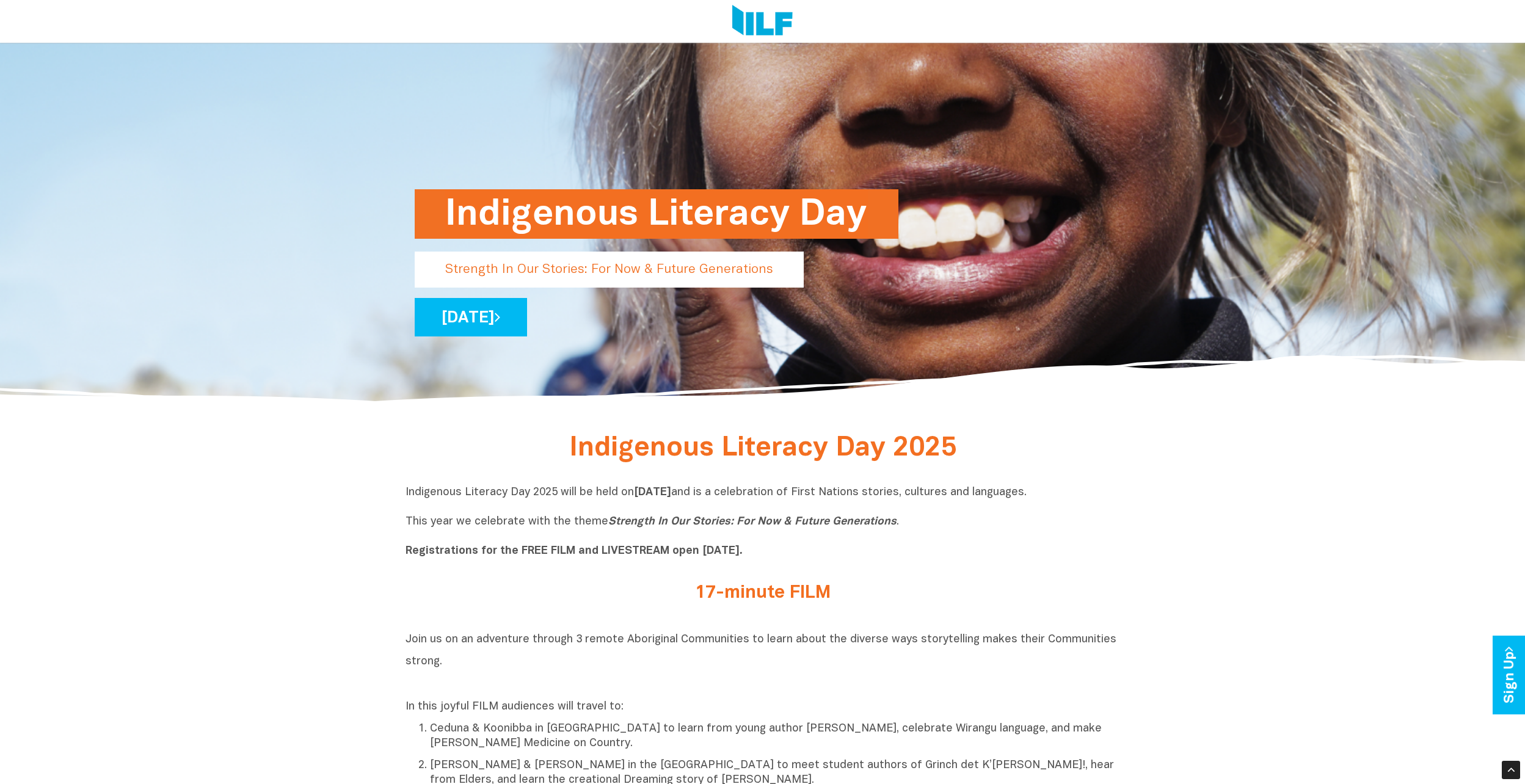
scroll to position [366, 0]
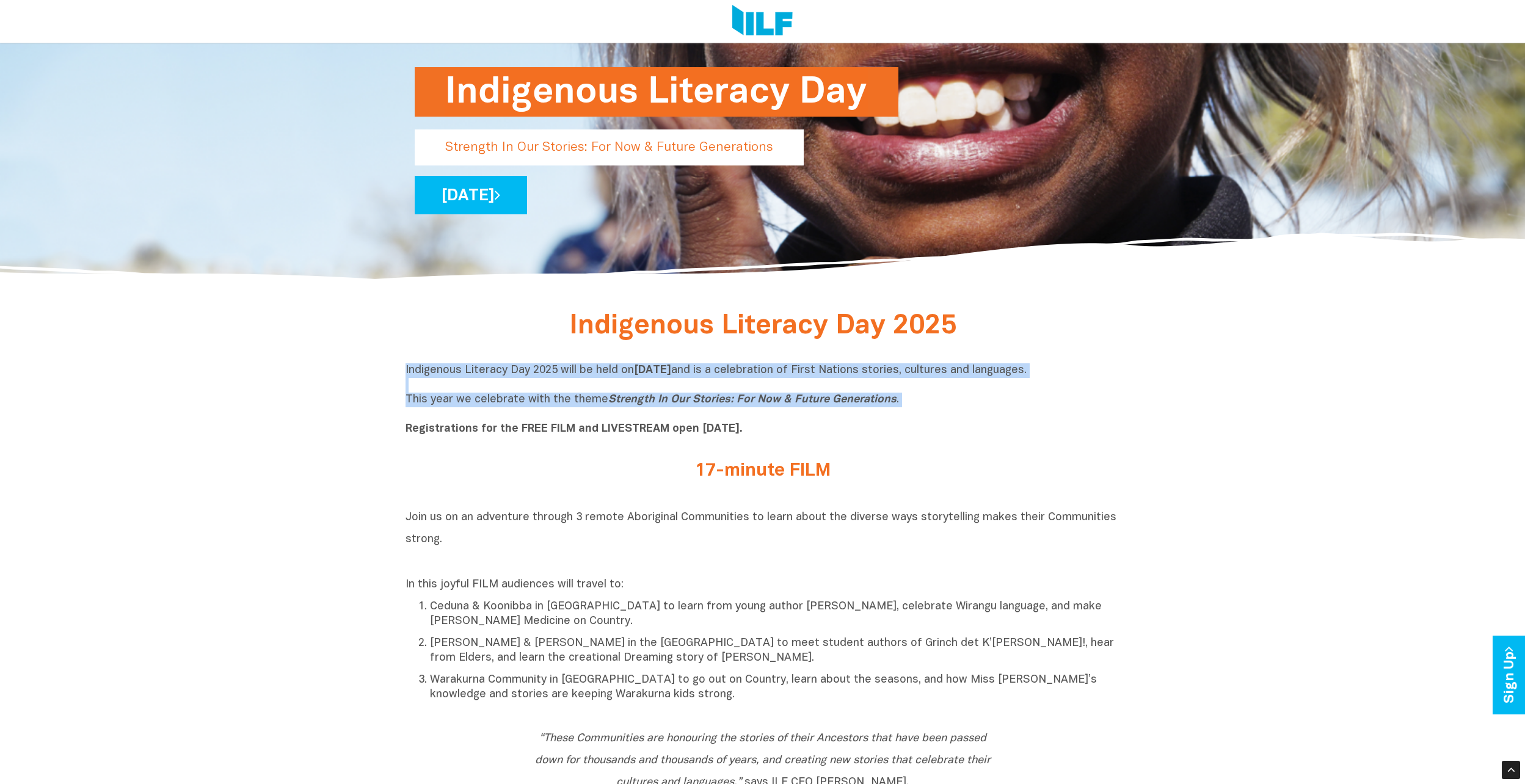
drag, startPoint x: 404, startPoint y: 369, endPoint x: 860, endPoint y: 410, distance: 457.8
copy p "Indigenous Literacy Day 2025 will be held on Wednesday 3 September and is a cel…"
click at [675, 508] on h2 "Join us on an adventure through 3 remote Aboriginal Communities to learn about …" at bounding box center [762, 538] width 715 height 66
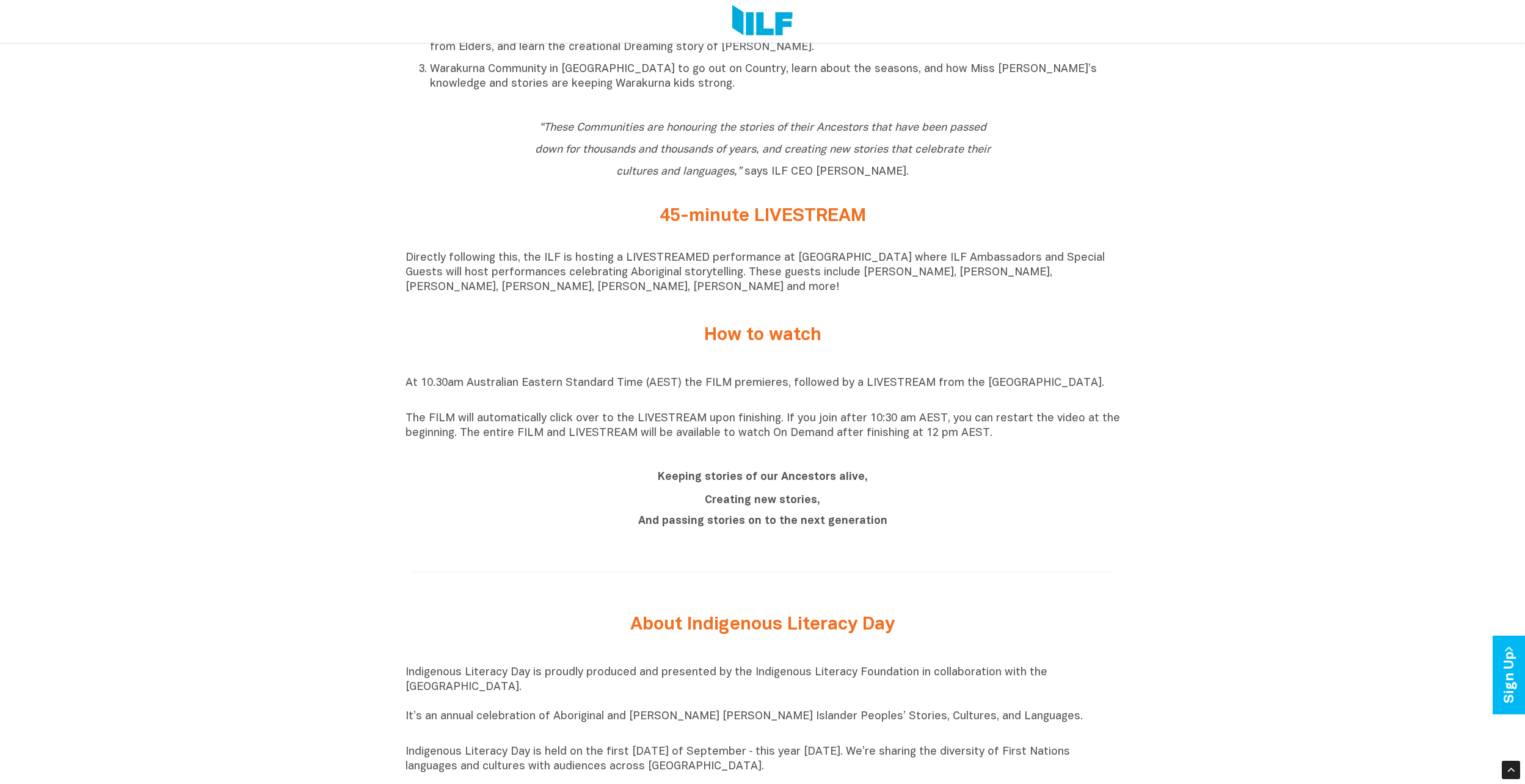
scroll to position [1038, 0]
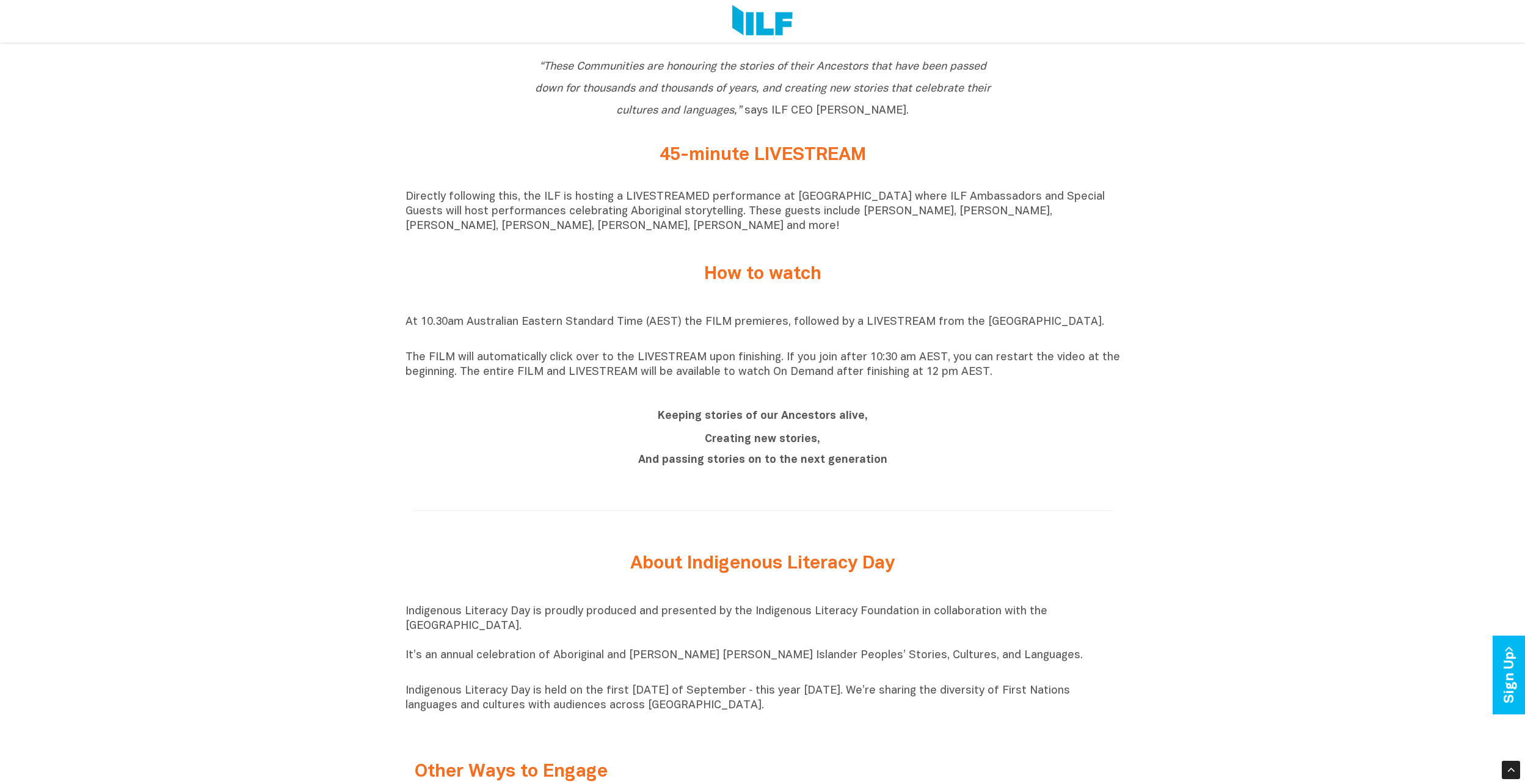
drag, startPoint x: 403, startPoint y: 614, endPoint x: 770, endPoint y: 721, distance: 382.3
click at [770, 721] on div "Indigenous Literacy Day 2025 Indigenous Literacy Day 2025 will be held on Wedne…" at bounding box center [762, 370] width 1525 height 1470
copy div "Indigenous Literacy Day is proudly produced and presented by the Indigenous Lit…"
click at [310, 494] on div "Indigenous Literacy Day 2025 Indigenous Literacy Day 2025 will be held on Wedne…" at bounding box center [762, 370] width 1525 height 1470
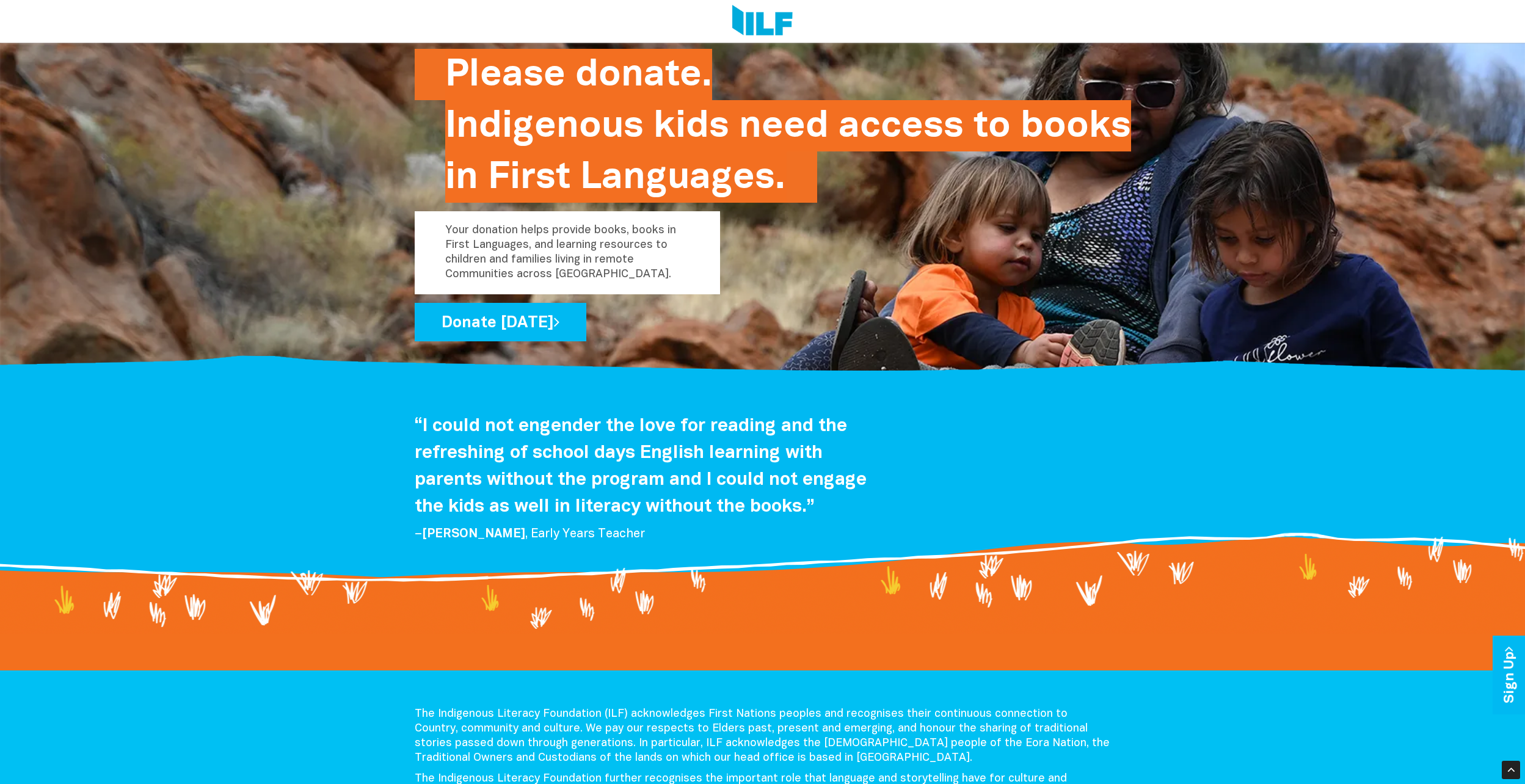
scroll to position [2071, 0]
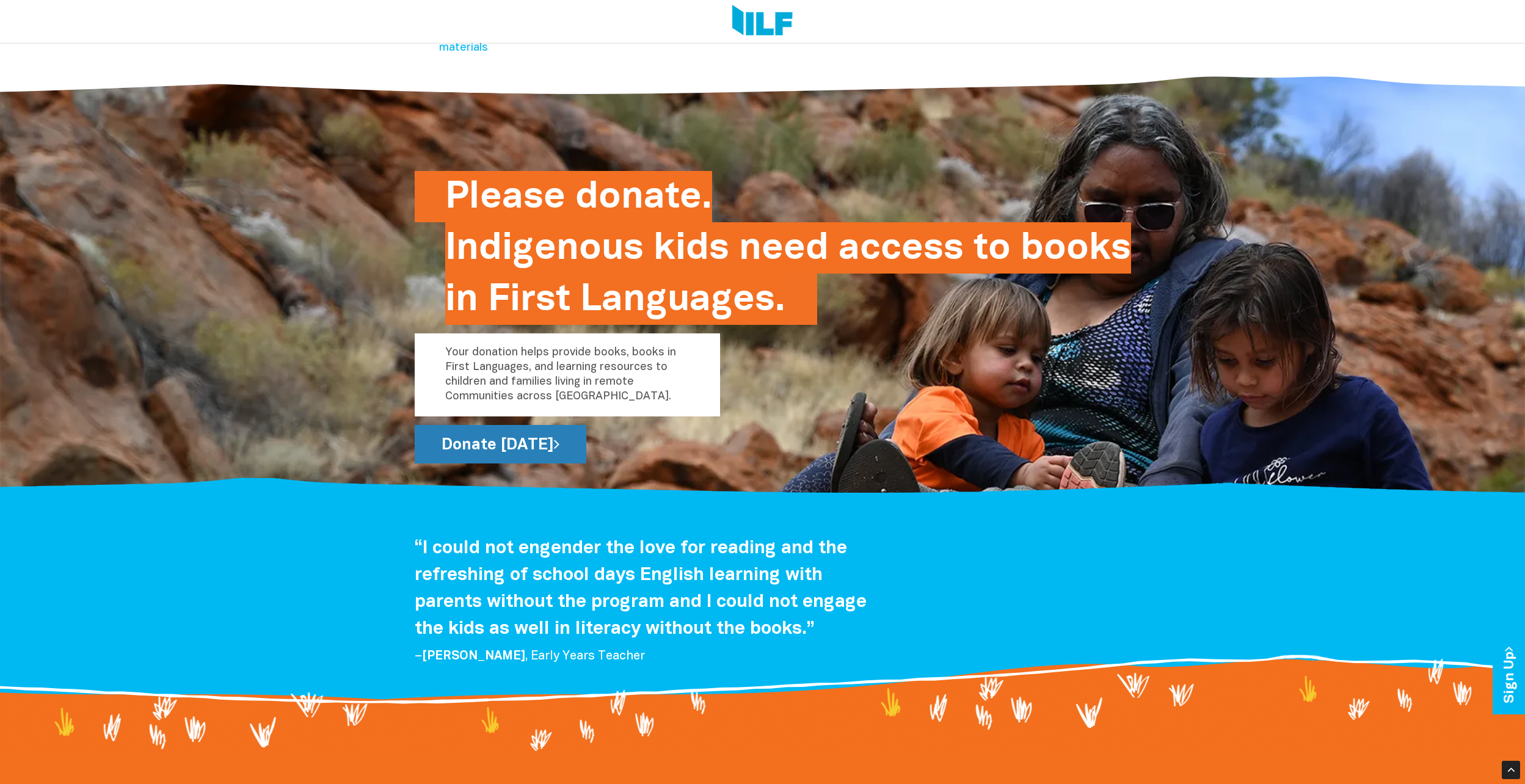
click at [532, 449] on link "Donate [DATE]" at bounding box center [501, 444] width 172 height 39
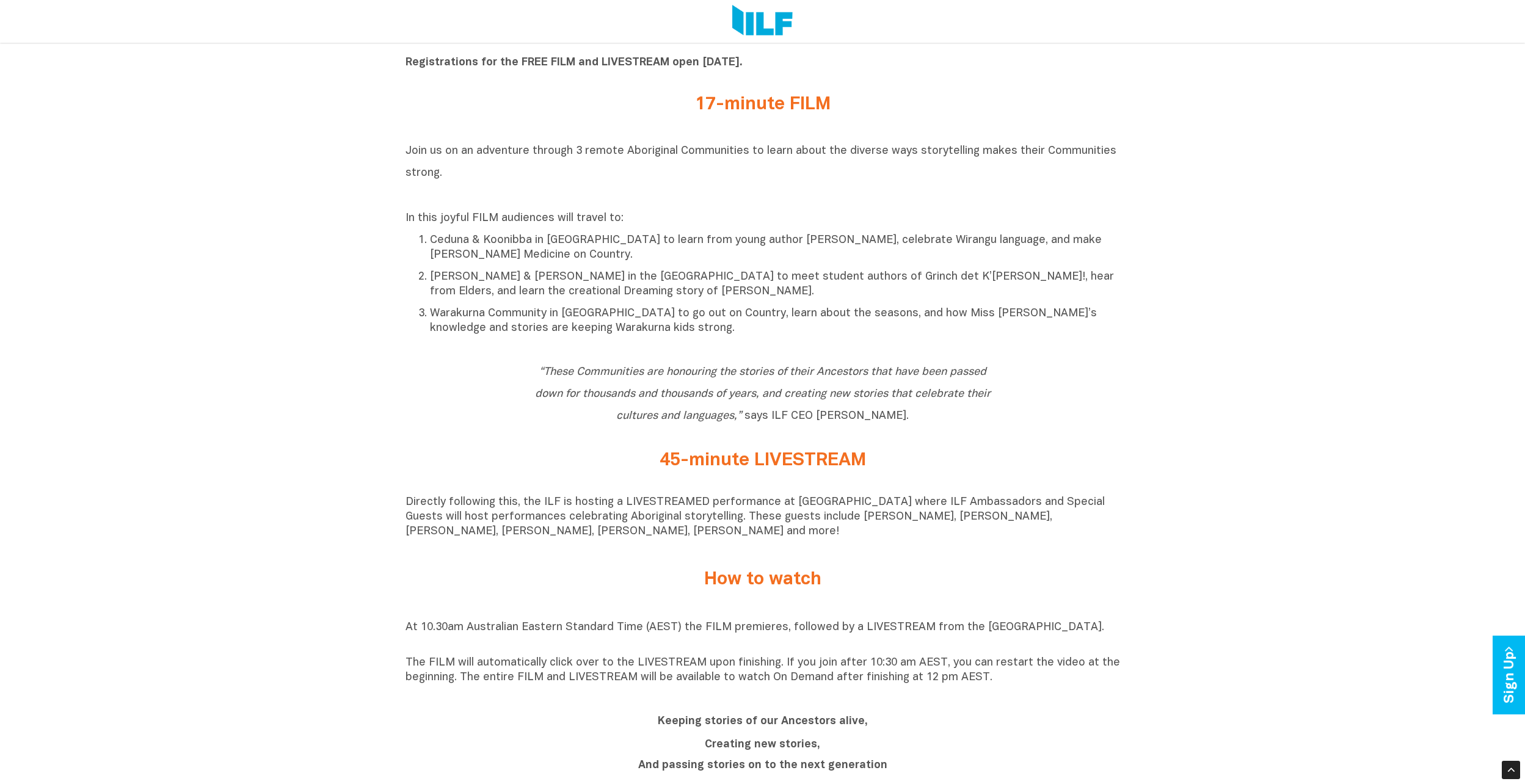
scroll to position [672, 0]
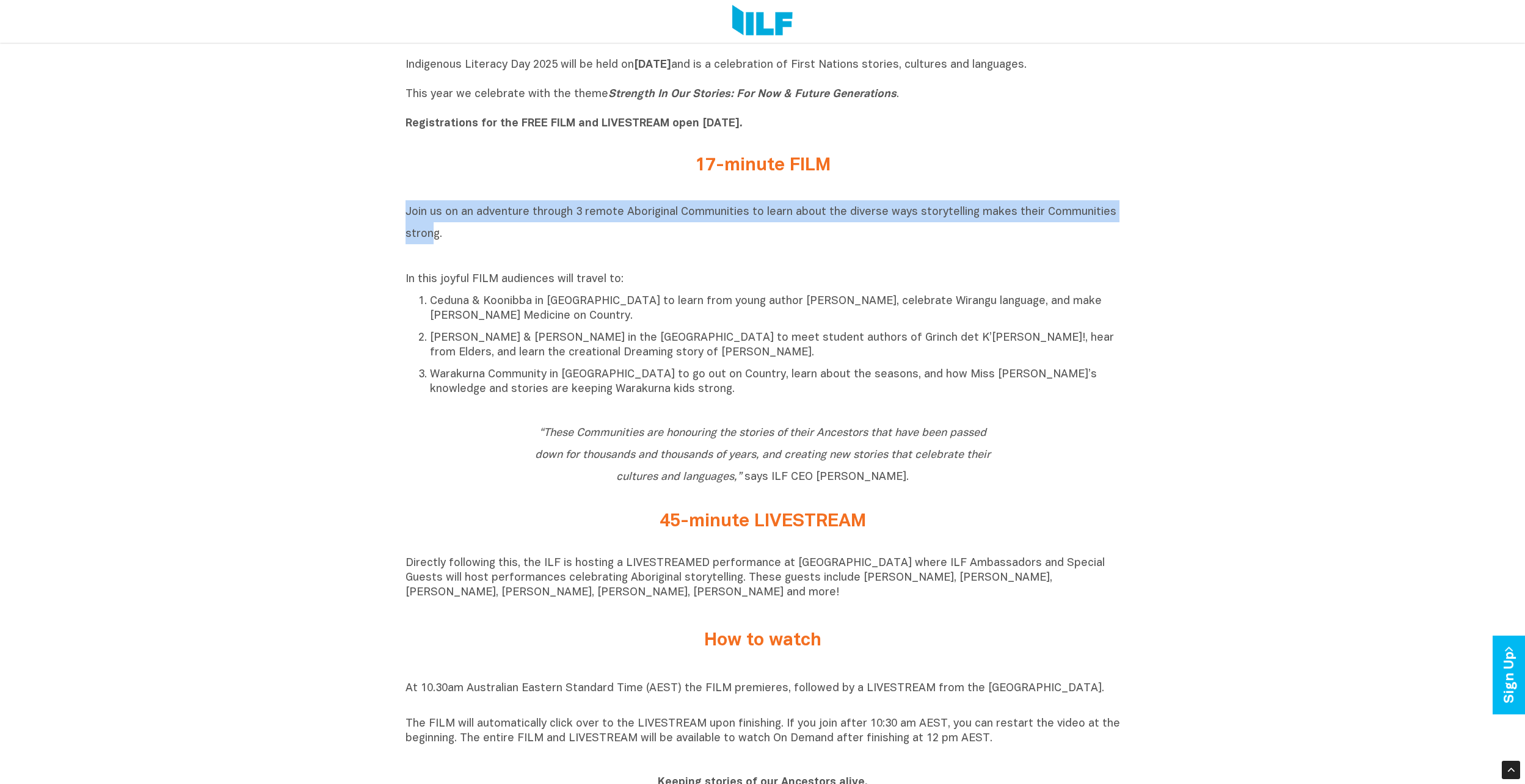
drag, startPoint x: 404, startPoint y: 209, endPoint x: 431, endPoint y: 233, distance: 36.1
click at [431, 233] on div "Indigenous Literacy Day 2025 Indigenous Literacy Day 2025 will be held on Wedne…" at bounding box center [762, 737] width 1525 height 1470
drag, startPoint x: 431, startPoint y: 233, endPoint x: 415, endPoint y: 229, distance: 16.5
click at [415, 229] on h2 "Join us on an adventure through 3 remote Aboriginal Communities to learn about …" at bounding box center [762, 233] width 715 height 66
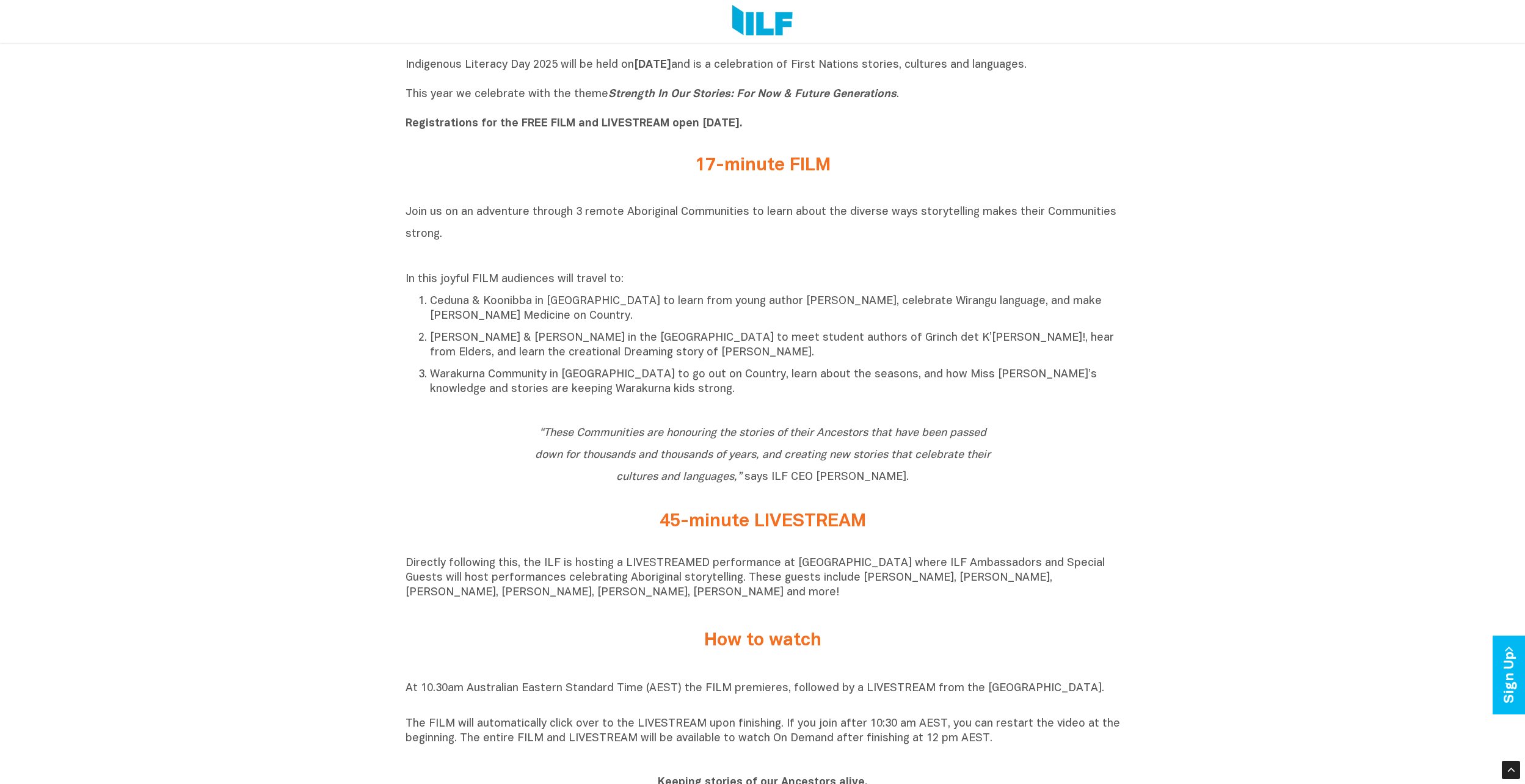
click at [660, 392] on p "Warakurna Community in [GEOGRAPHIC_DATA] to go out on Country, learn about the …" at bounding box center [775, 382] width 690 height 29
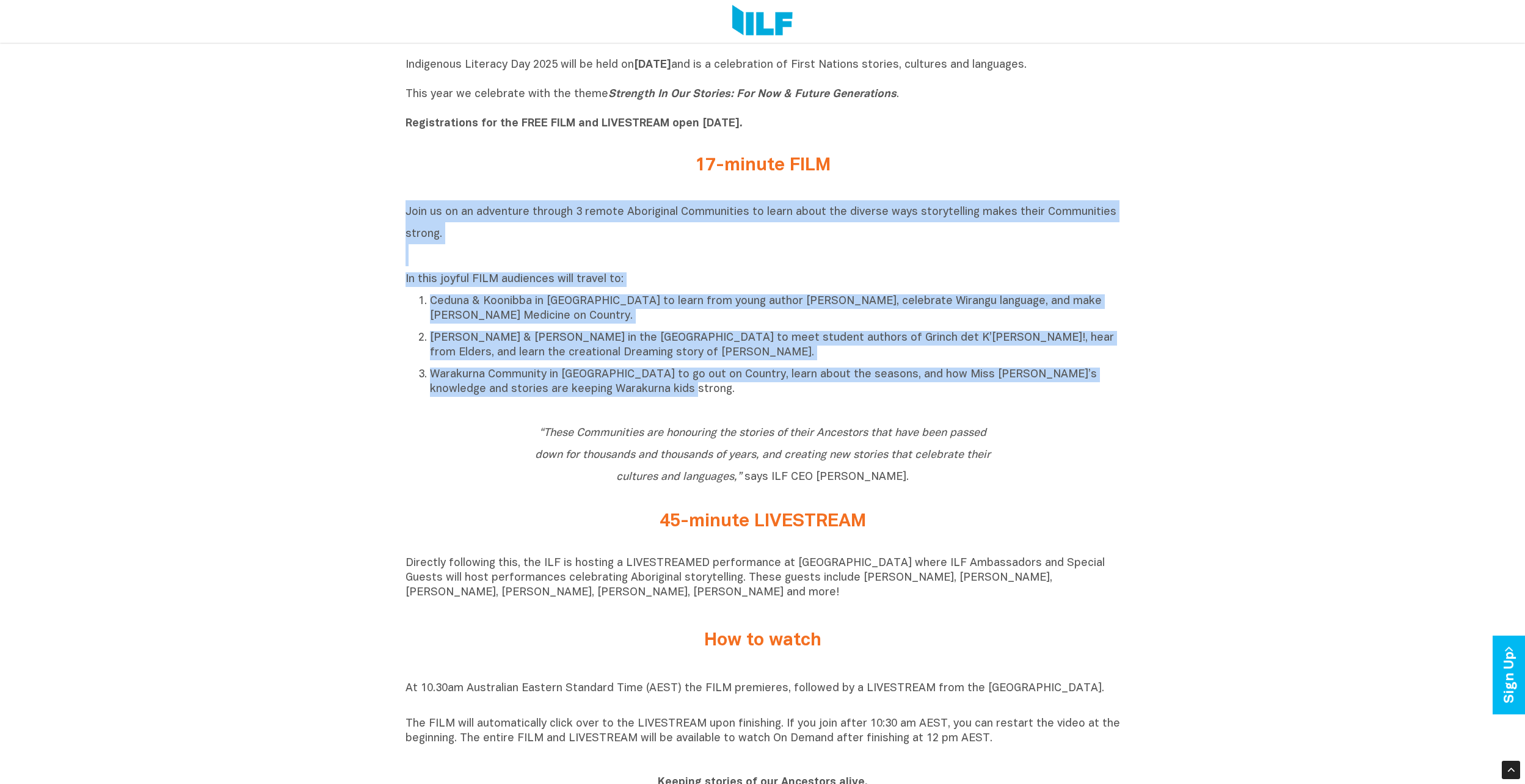
drag, startPoint x: 651, startPoint y: 397, endPoint x: 402, endPoint y: 214, distance: 309.0
click at [402, 214] on div "Indigenous Literacy Day 2025 Indigenous Literacy Day 2025 will be held on Wedne…" at bounding box center [762, 737] width 1525 height 1470
drag, startPoint x: 402, startPoint y: 214, endPoint x: 413, endPoint y: 213, distance: 11.0
copy div "Join us on an adventure through 3 remote Aboriginal Communities to learn about …"
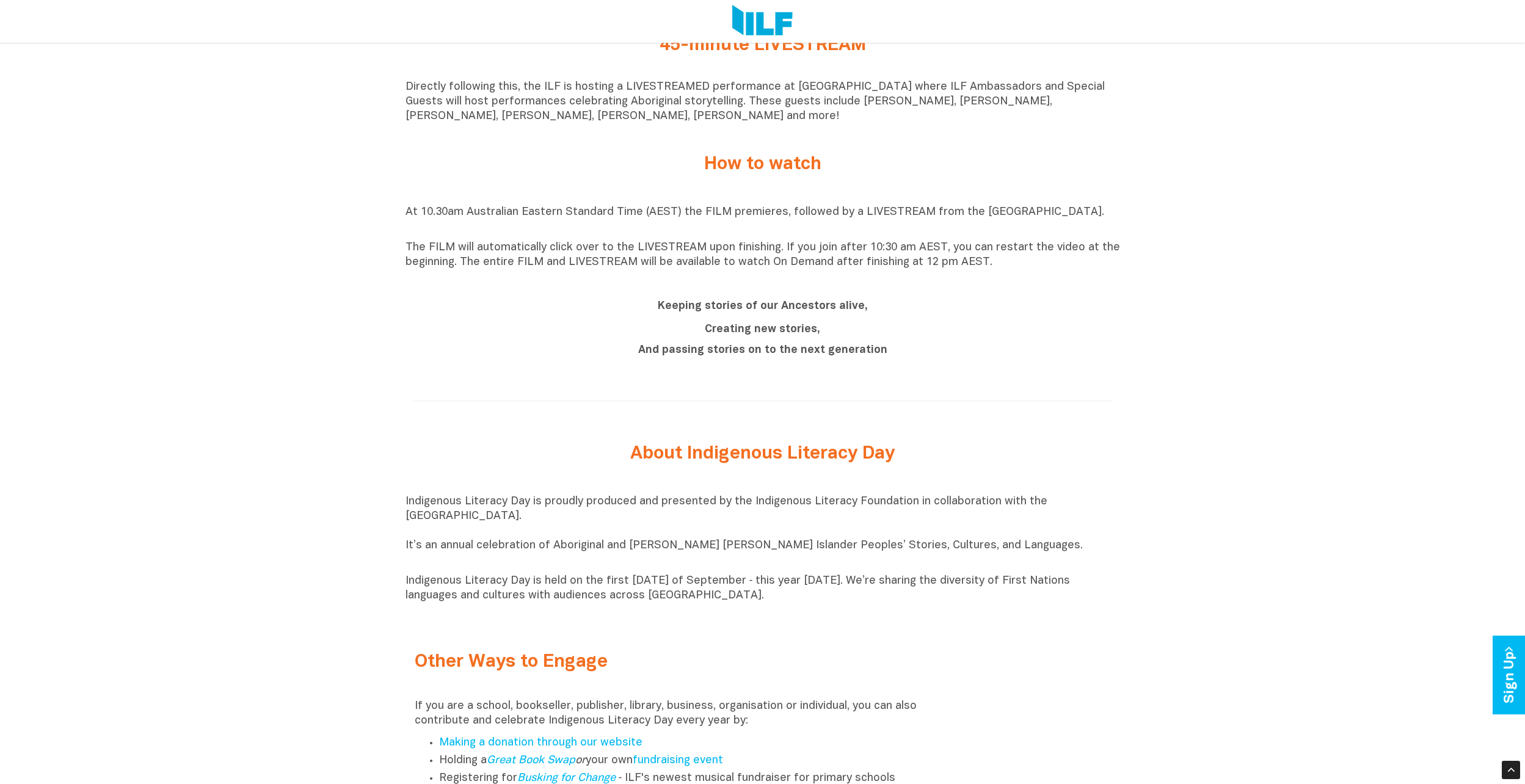
scroll to position [842, 0]
